Goal: Navigation & Orientation: Find specific page/section

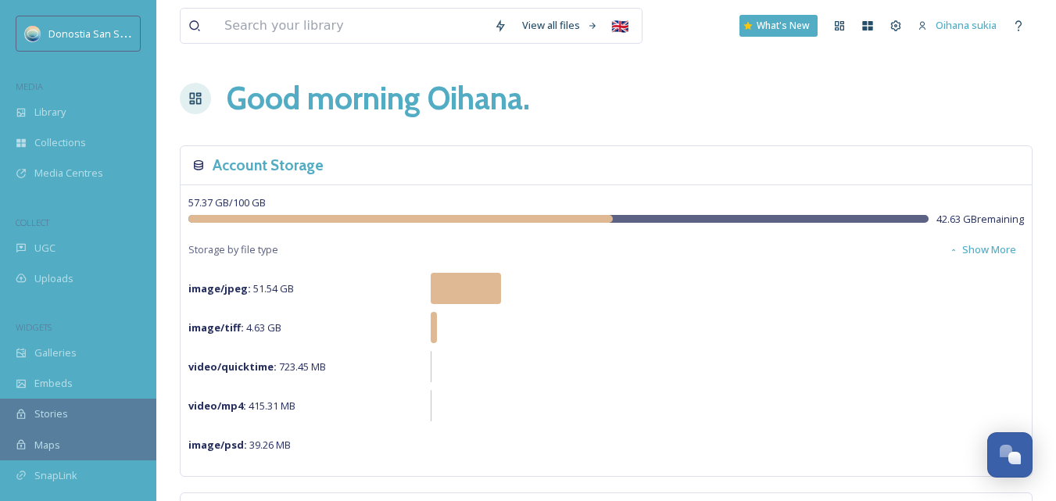
click at [625, 395] on div "video/mp4 : 415.31 MB" at bounding box center [605, 405] width 835 height 31
click at [60, 117] on span "Library" at bounding box center [49, 112] width 31 height 15
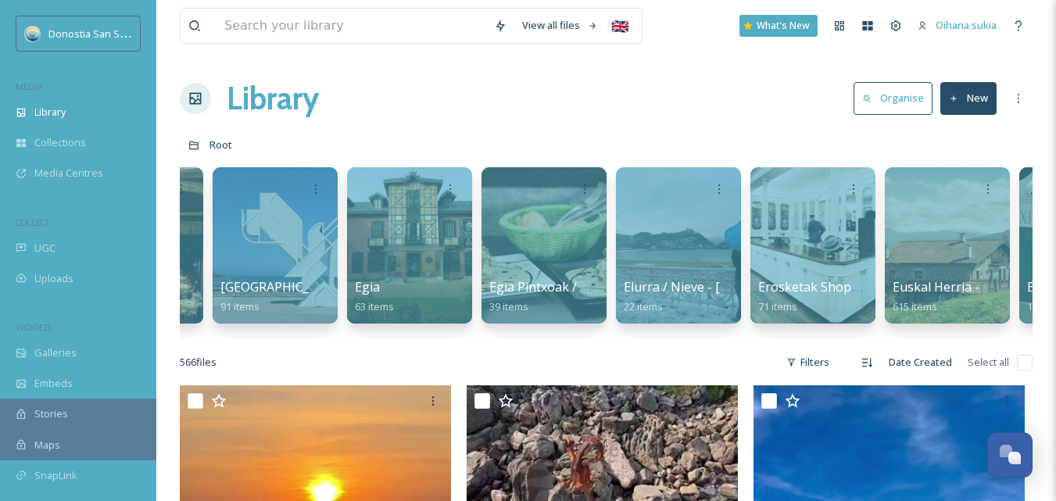
scroll to position [0, 1078]
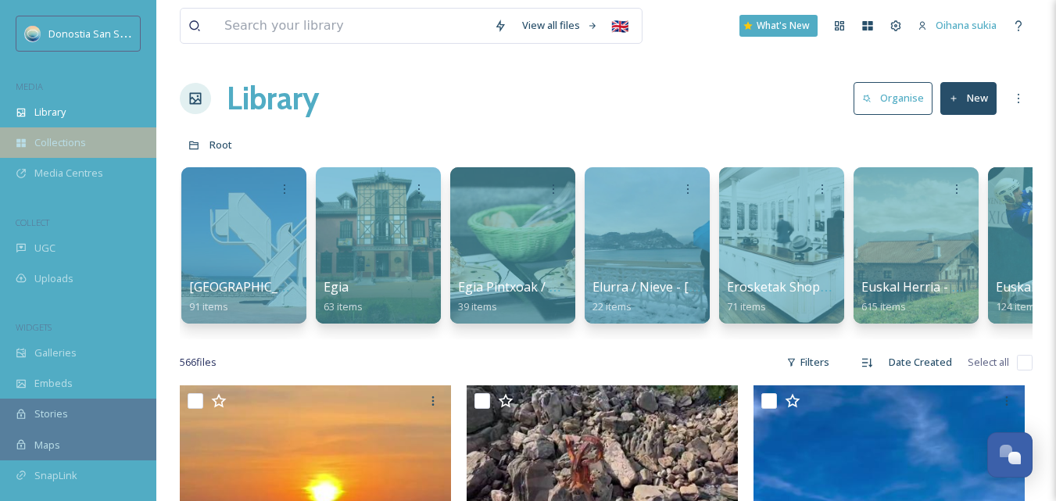
click at [77, 141] on span "Collections" at bounding box center [60, 142] width 52 height 15
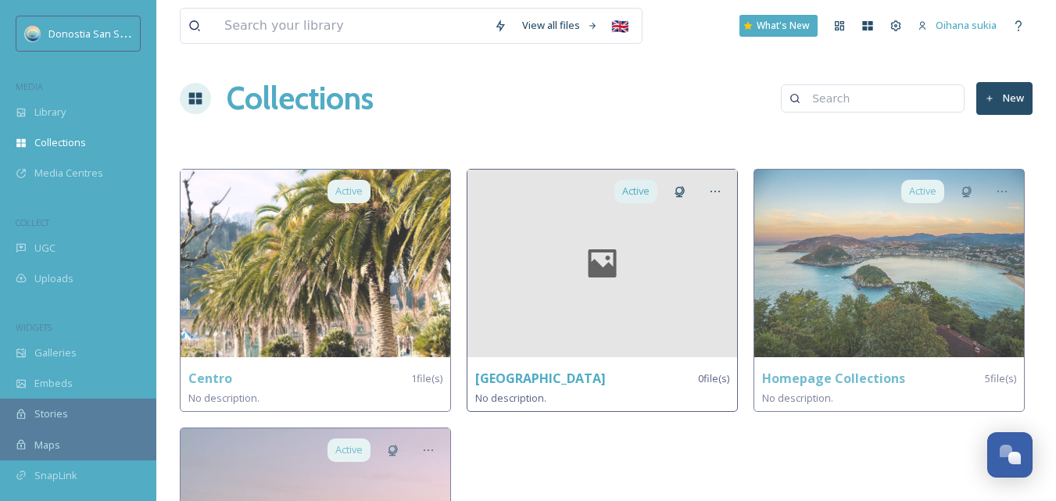
scroll to position [176, 0]
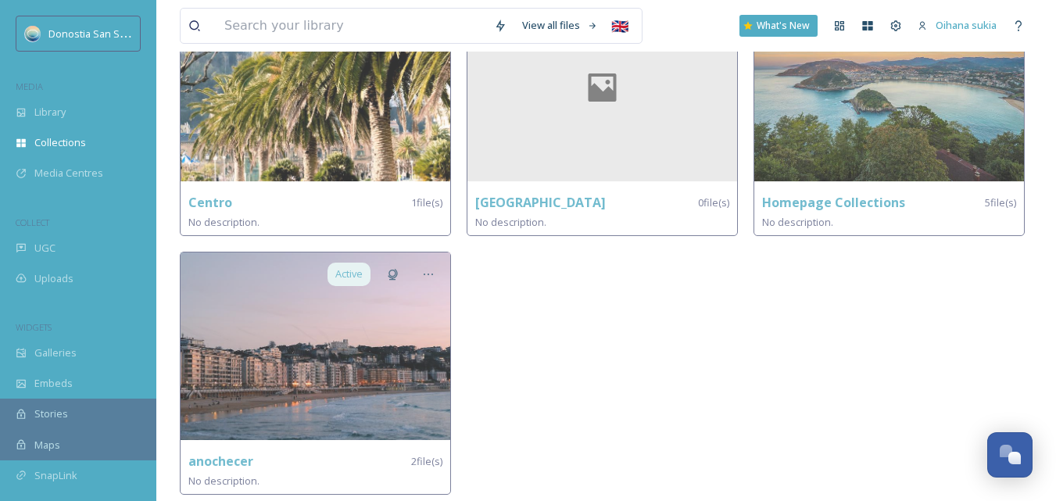
click at [565, 330] on div "Active Donostia 0 file(s) No description." at bounding box center [606, 247] width 279 height 509
click at [70, 119] on div "Library" at bounding box center [78, 112] width 156 height 30
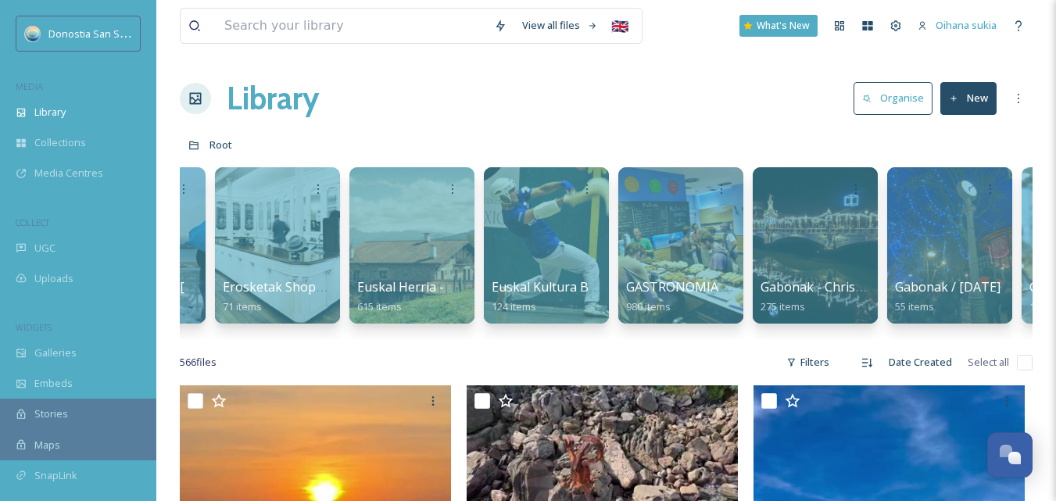
scroll to position [0, 1718]
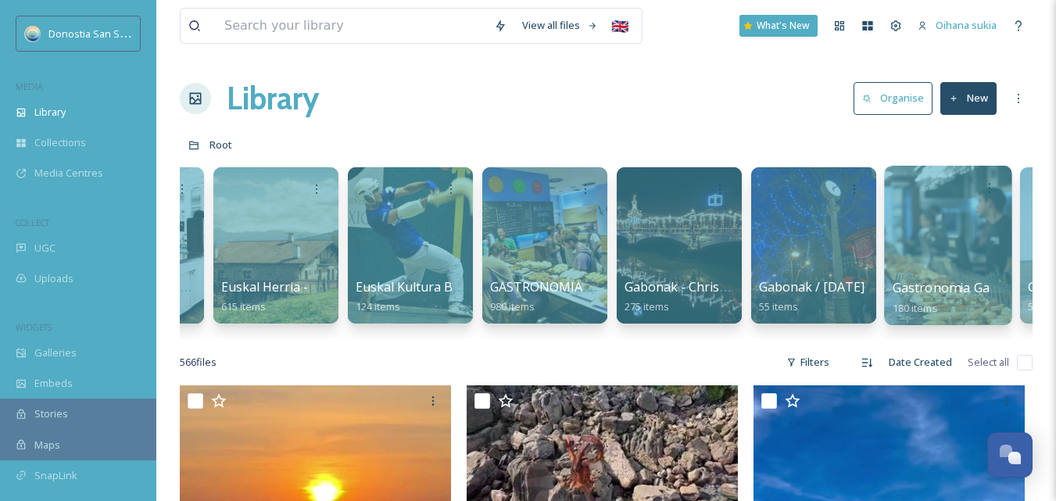
click at [967, 288] on span "Gastronomia Gastronomy" at bounding box center [970, 287] width 156 height 17
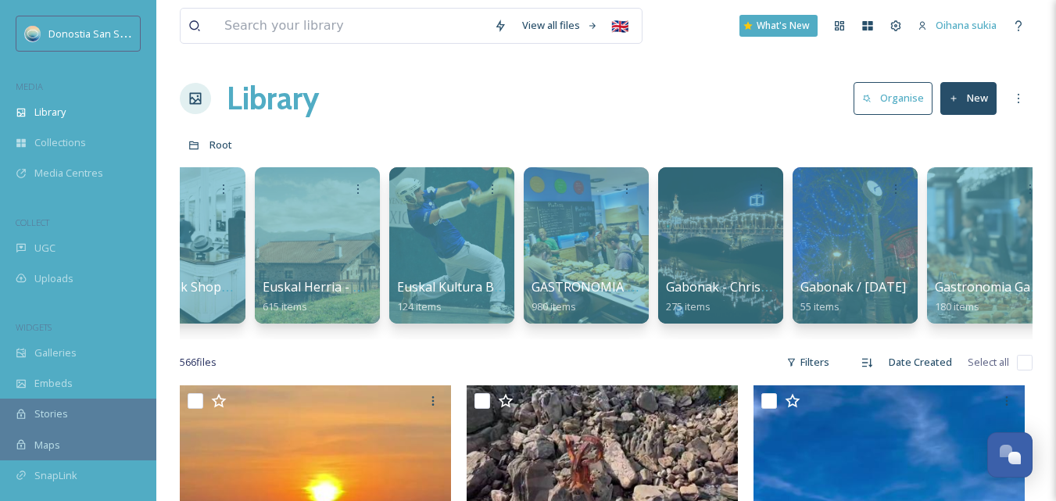
scroll to position [0, 1754]
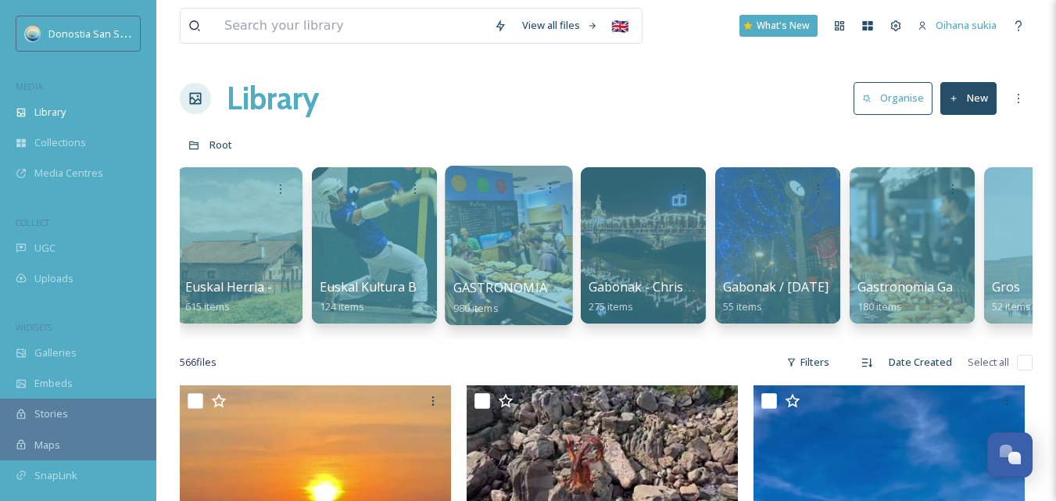
click at [564, 275] on div at bounding box center [508, 245] width 127 height 159
